Goal: Navigation & Orientation: Find specific page/section

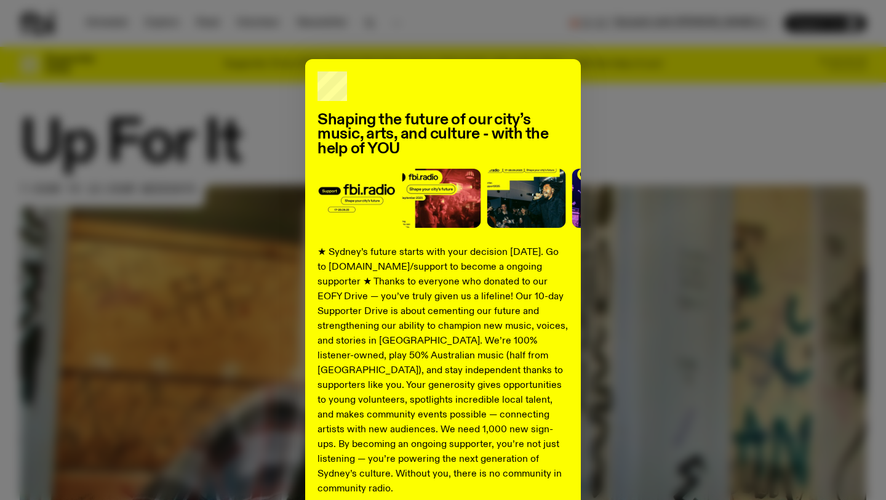
click at [114, 23] on div "Shaping the future of our city’s music, arts, and culture - with the help of YO…" at bounding box center [443, 250] width 886 height 500
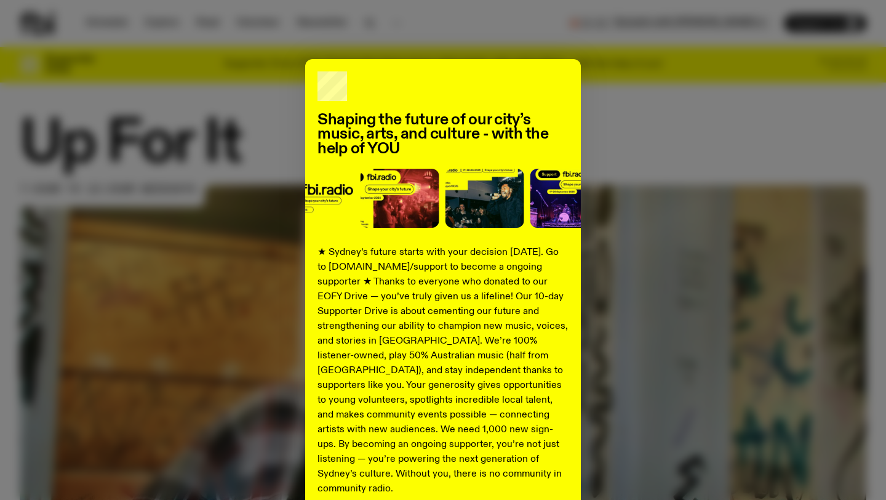
scroll to position [109, 0]
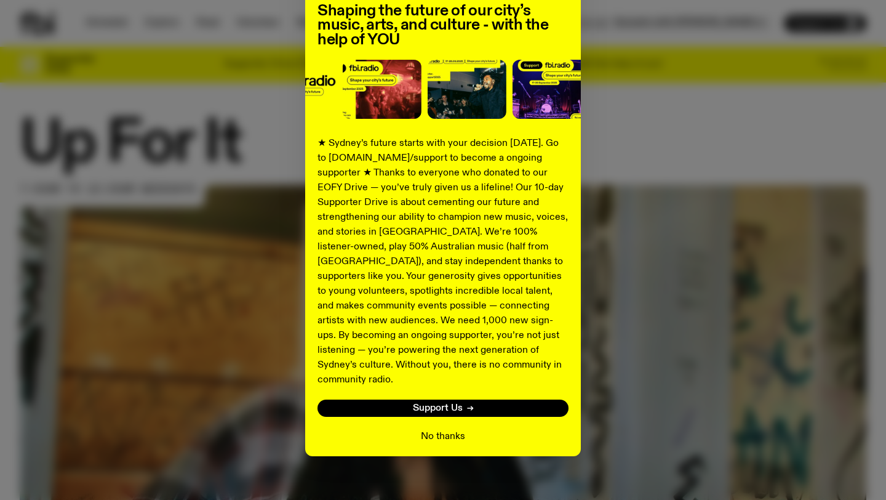
click at [443, 429] on button "No thanks" at bounding box center [443, 436] width 44 height 15
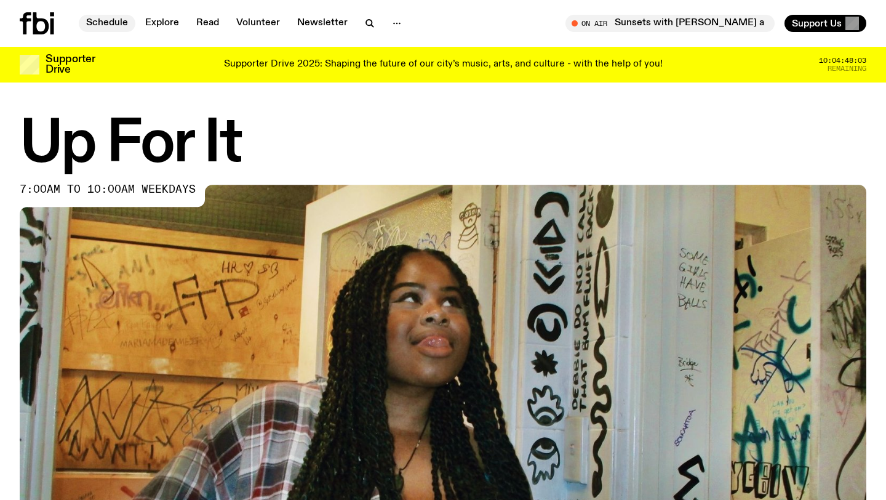
click at [122, 25] on link "Schedule" at bounding box center [107, 23] width 57 height 17
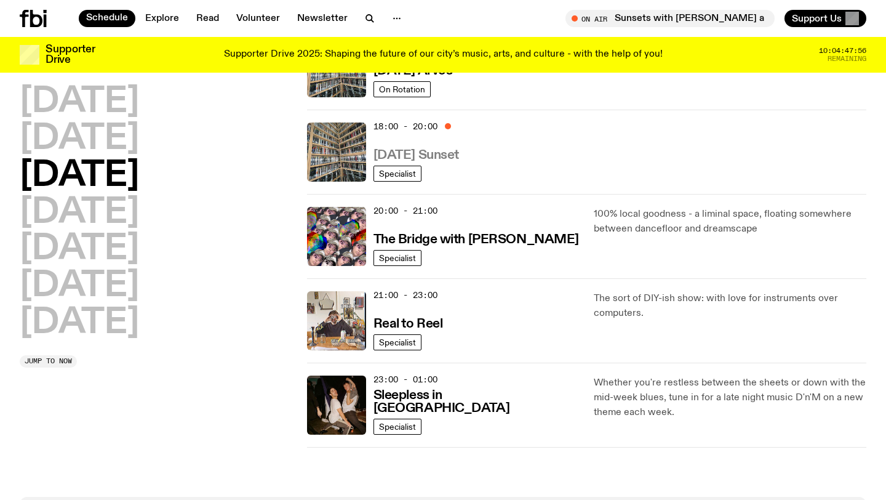
scroll to position [502, 0]
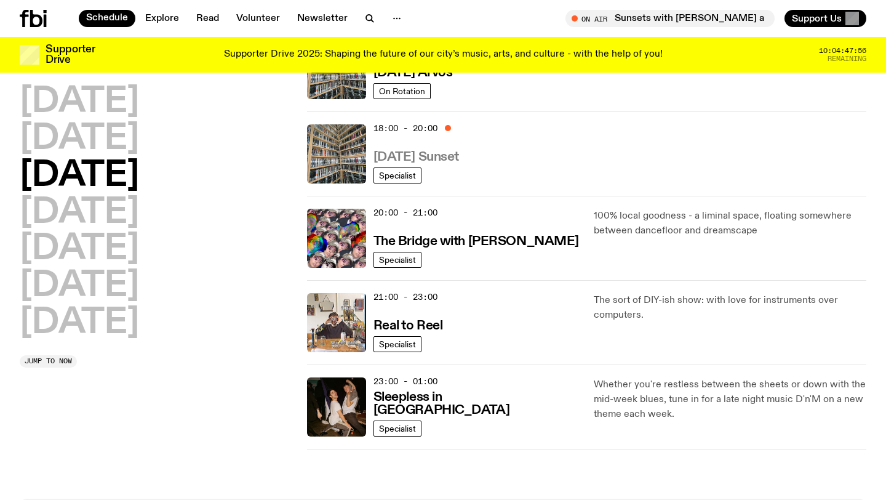
click at [432, 151] on h3 "[DATE] Sunset" at bounding box center [417, 157] width 86 height 13
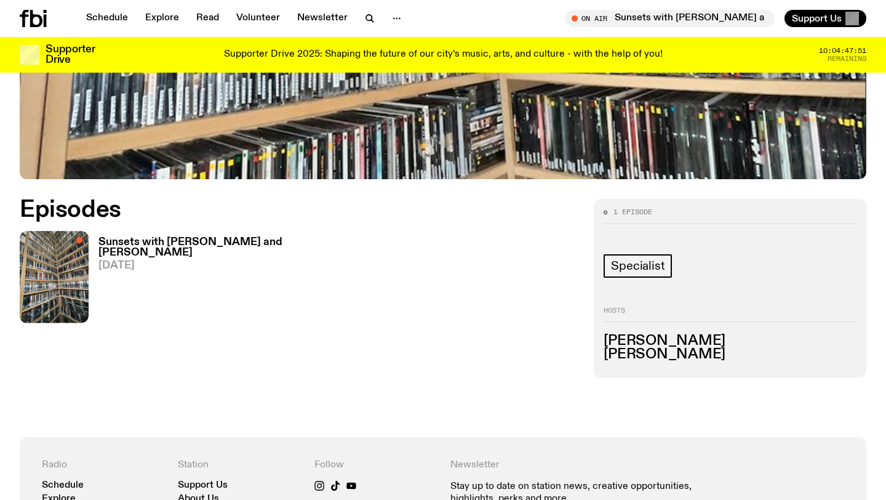
scroll to position [313, 0]
